Goal: Task Accomplishment & Management: Use online tool/utility

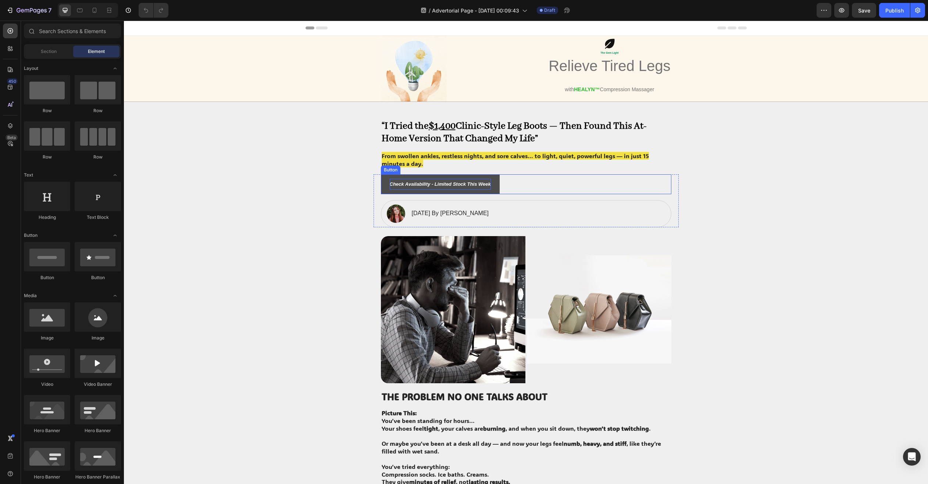
click at [445, 187] on p "Check Availability - Limited Stock This Week" at bounding box center [440, 184] width 101 height 11
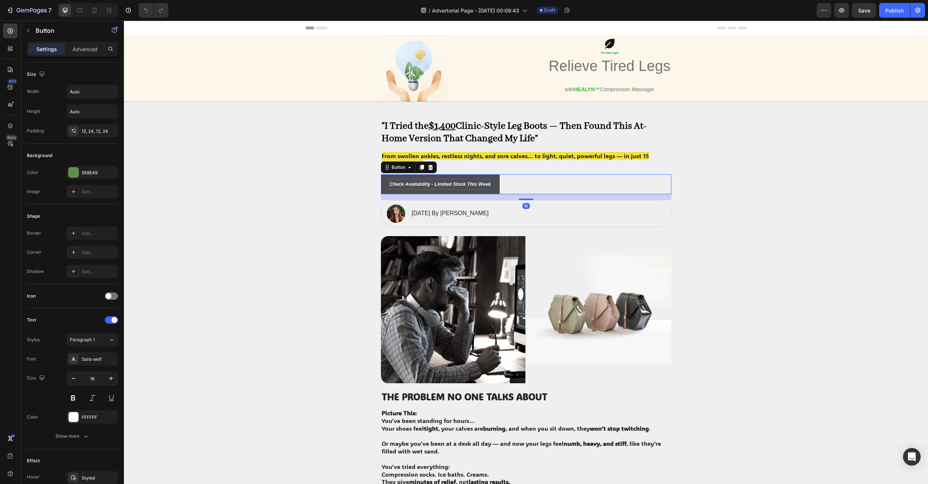
click at [453, 184] on strong "Check Availability - Limited Stock This Week" at bounding box center [440, 184] width 101 height 6
click at [492, 186] on link "Check Availability - Limited Stock This Week" at bounding box center [440, 184] width 119 height 20
click at [469, 186] on strong "Check Availability - Limited Stock This Week" at bounding box center [440, 184] width 101 height 6
drag, startPoint x: 507, startPoint y: 185, endPoint x: 498, endPoint y: 187, distance: 8.7
click at [505, 186] on div "Check Availability - Limited Stock This Week Button 16" at bounding box center [526, 184] width 290 height 20
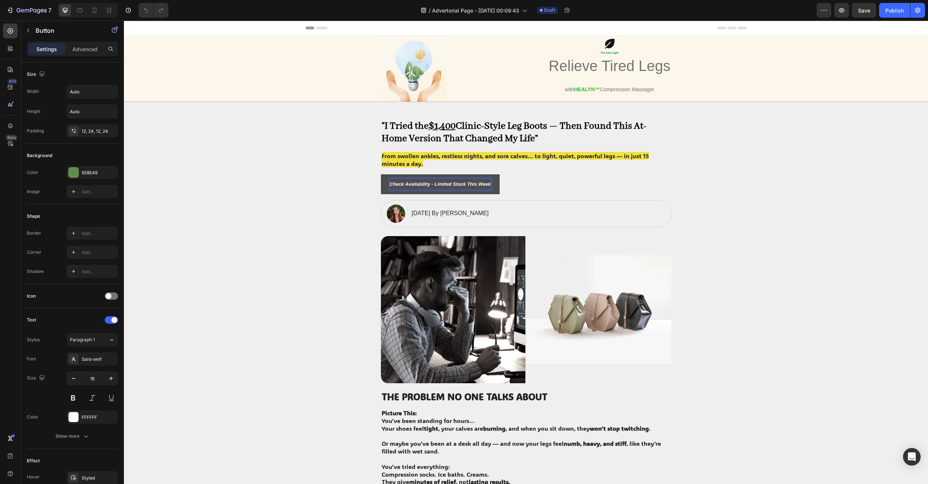
click at [469, 182] on strong "Check Availability - Limited Stock This Week" at bounding box center [440, 184] width 101 height 6
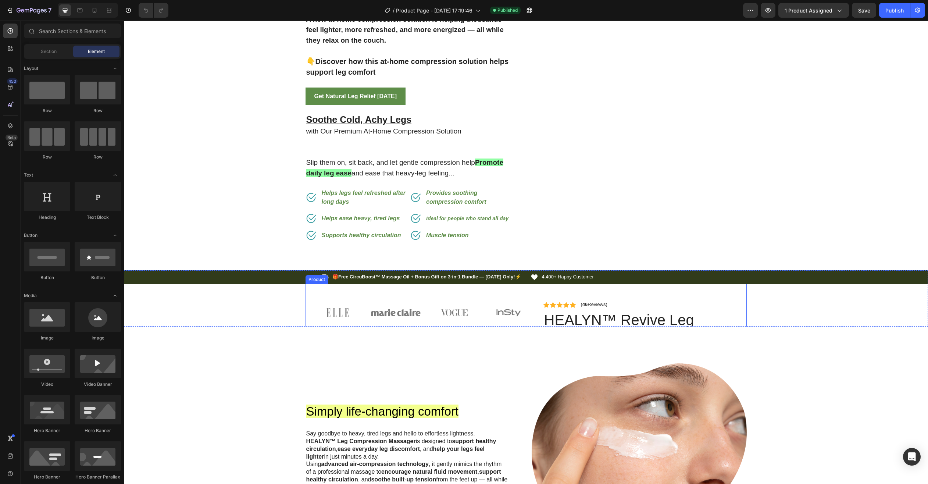
scroll to position [294, 0]
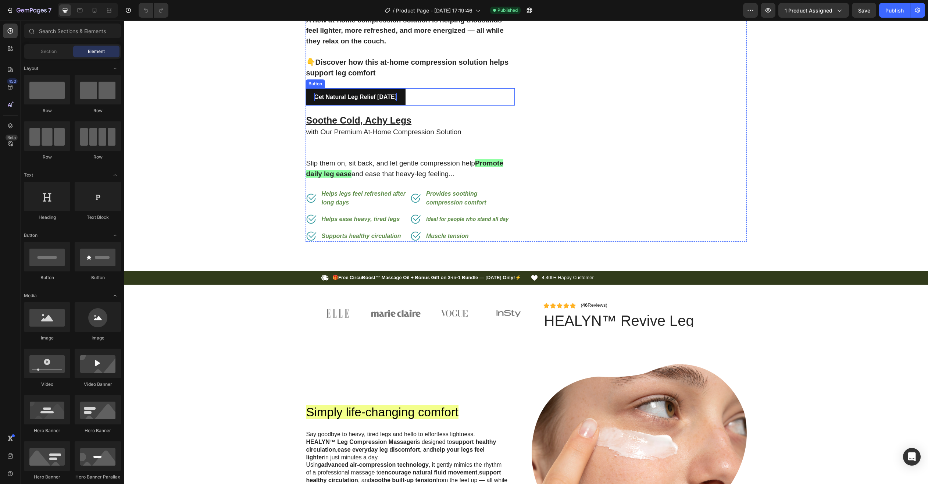
click at [365, 94] on strong "Get Natural Leg Relief [DATE]" at bounding box center [355, 97] width 83 height 6
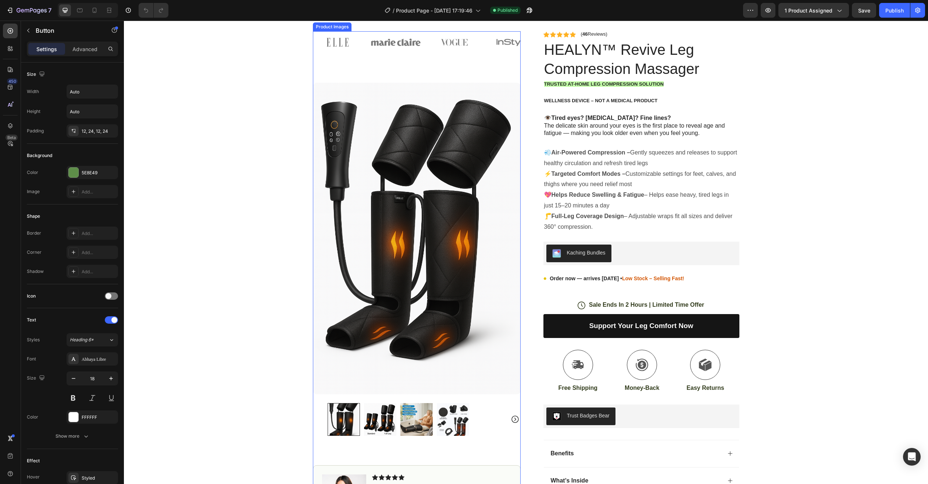
scroll to position [588, 0]
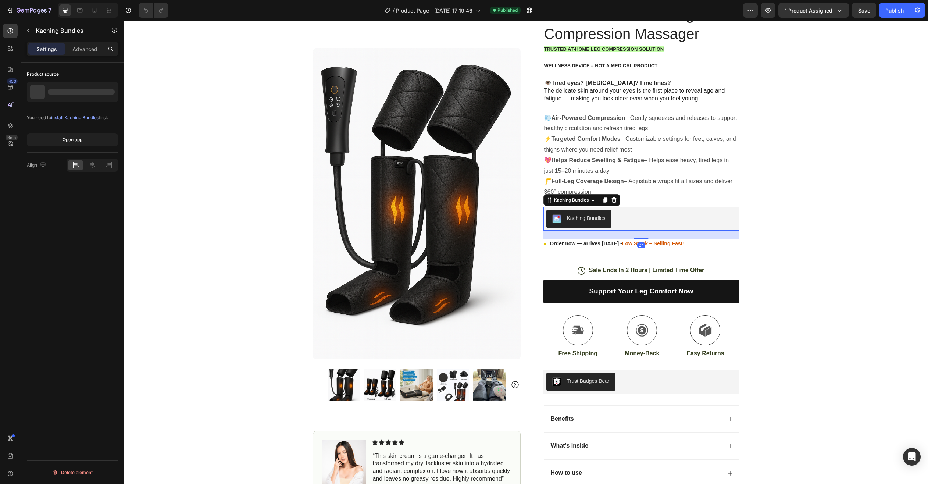
click at [620, 217] on div "Kaching Bundles" at bounding box center [641, 219] width 190 height 18
click at [611, 198] on icon at bounding box center [614, 200] width 6 height 6
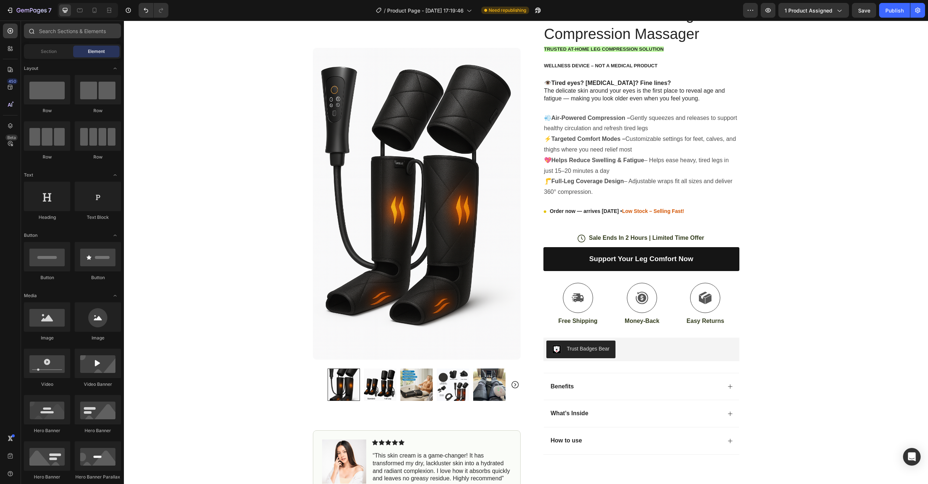
drag, startPoint x: 68, startPoint y: 39, endPoint x: 72, endPoint y: 37, distance: 4.0
click at [71, 38] on div at bounding box center [72, 33] width 103 height 18
click at [78, 35] on input "text" at bounding box center [72, 31] width 97 height 15
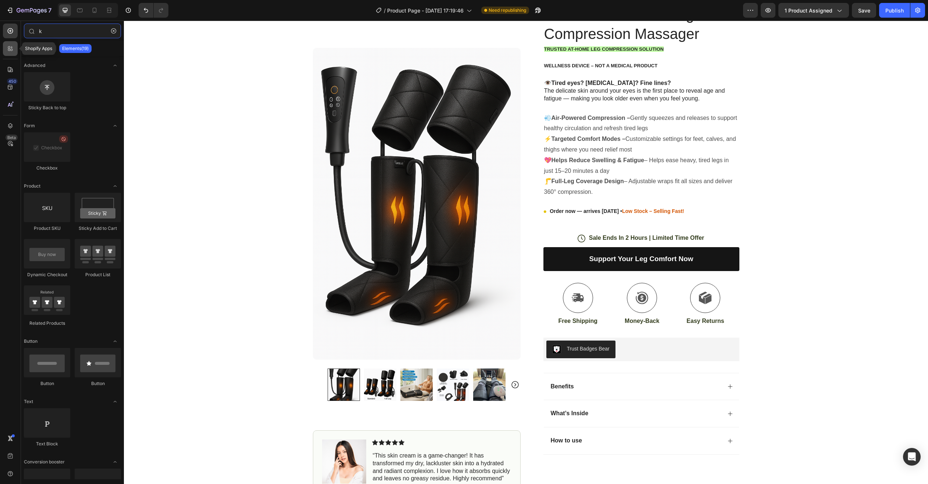
type input "k"
click at [8, 45] on icon at bounding box center [10, 48] width 7 height 7
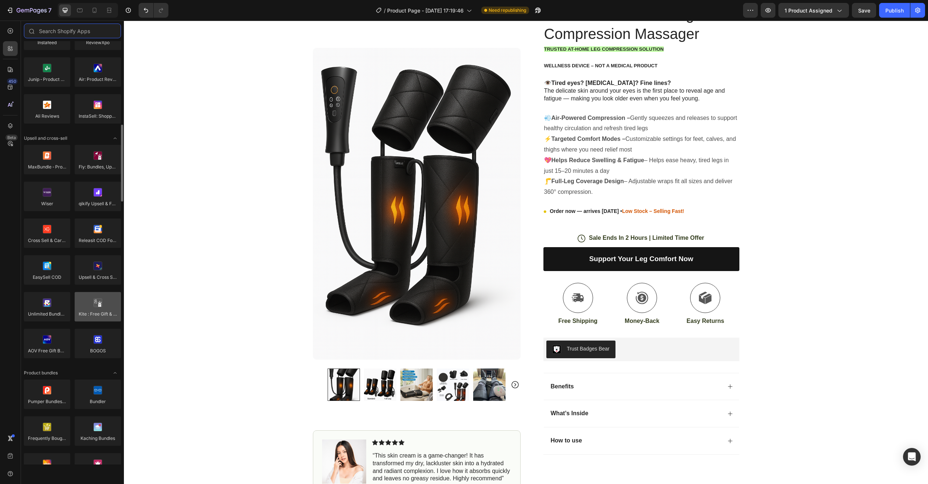
scroll to position [257, 0]
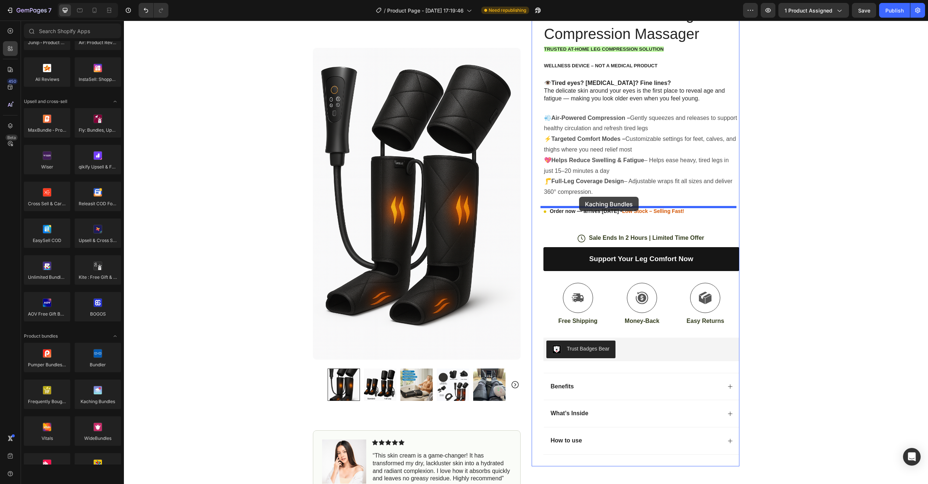
drag, startPoint x: 221, startPoint y: 414, endPoint x: 579, endPoint y: 197, distance: 419.3
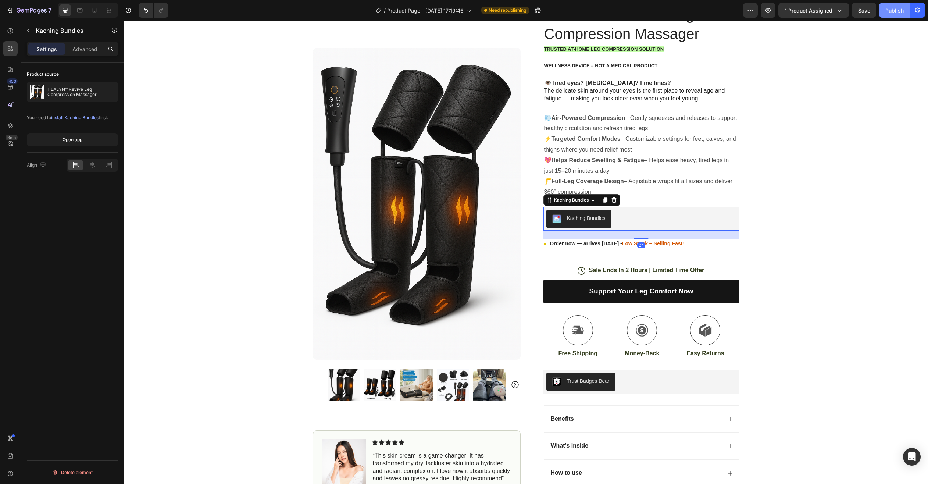
click at [900, 8] on div "Publish" at bounding box center [894, 11] width 18 height 8
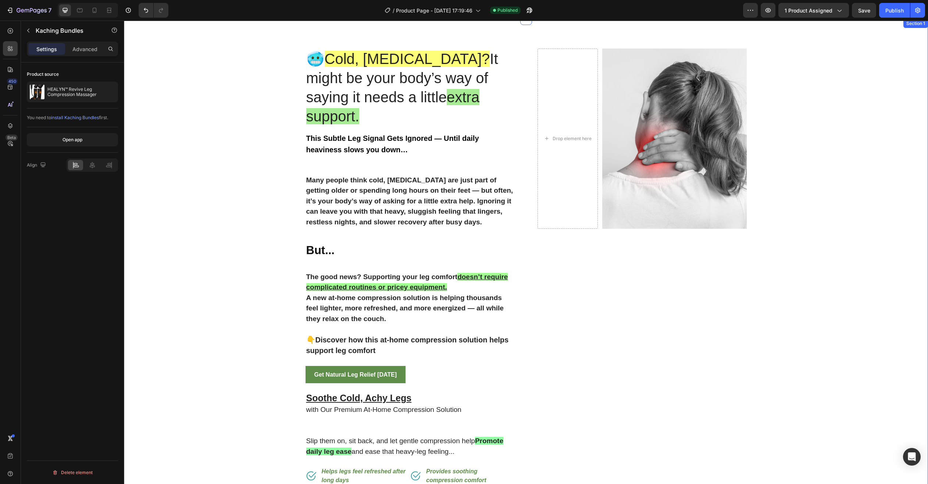
scroll to position [0, 0]
